Goal: Transaction & Acquisition: Purchase product/service

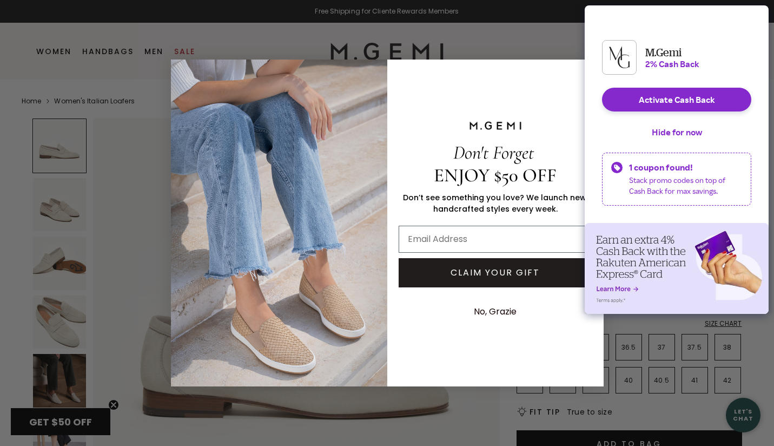
click at [498, 53] on div "Close dialog Don't Forget ENJOY $50 OFF Don’t see something you love? We launch…" at bounding box center [387, 223] width 433 height 348
click at [710, 106] on button "Activate Cash Back" at bounding box center [676, 100] width 149 height 24
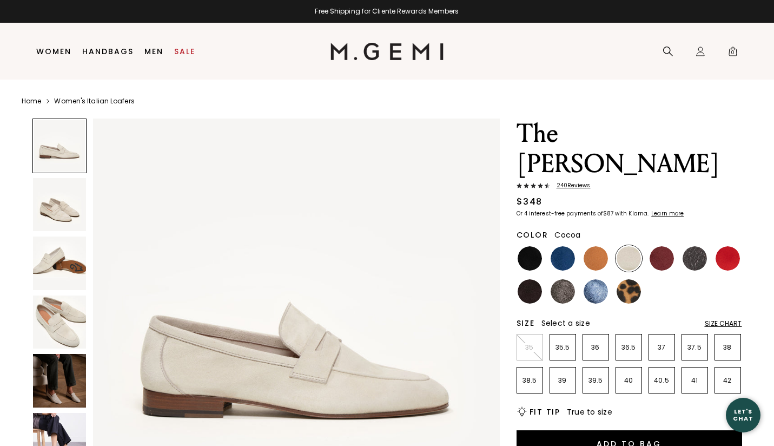
click at [562, 279] on img at bounding box center [563, 291] width 24 height 24
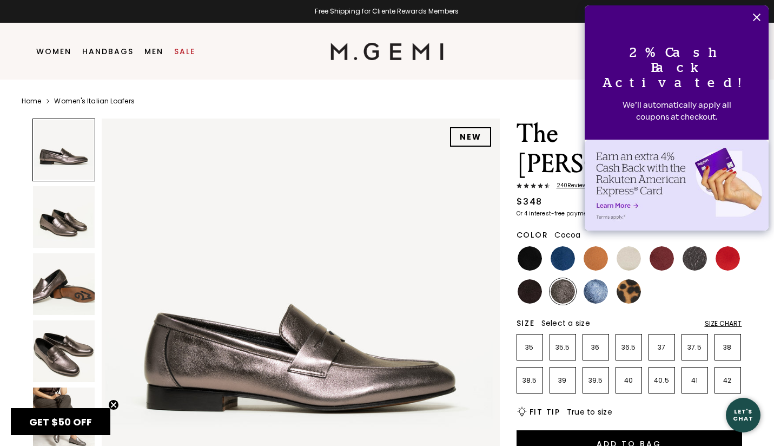
scroll to position [5, 0]
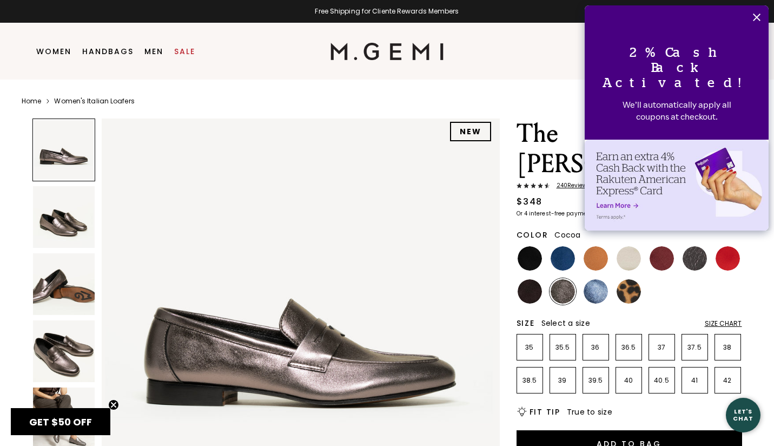
click at [759, 23] on button "Close" at bounding box center [757, 17] width 24 height 24
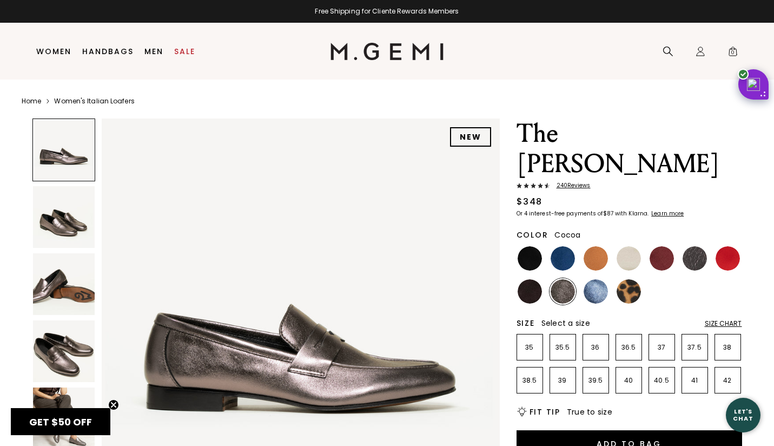
scroll to position [0, 0]
